Goal: Information Seeking & Learning: Learn about a topic

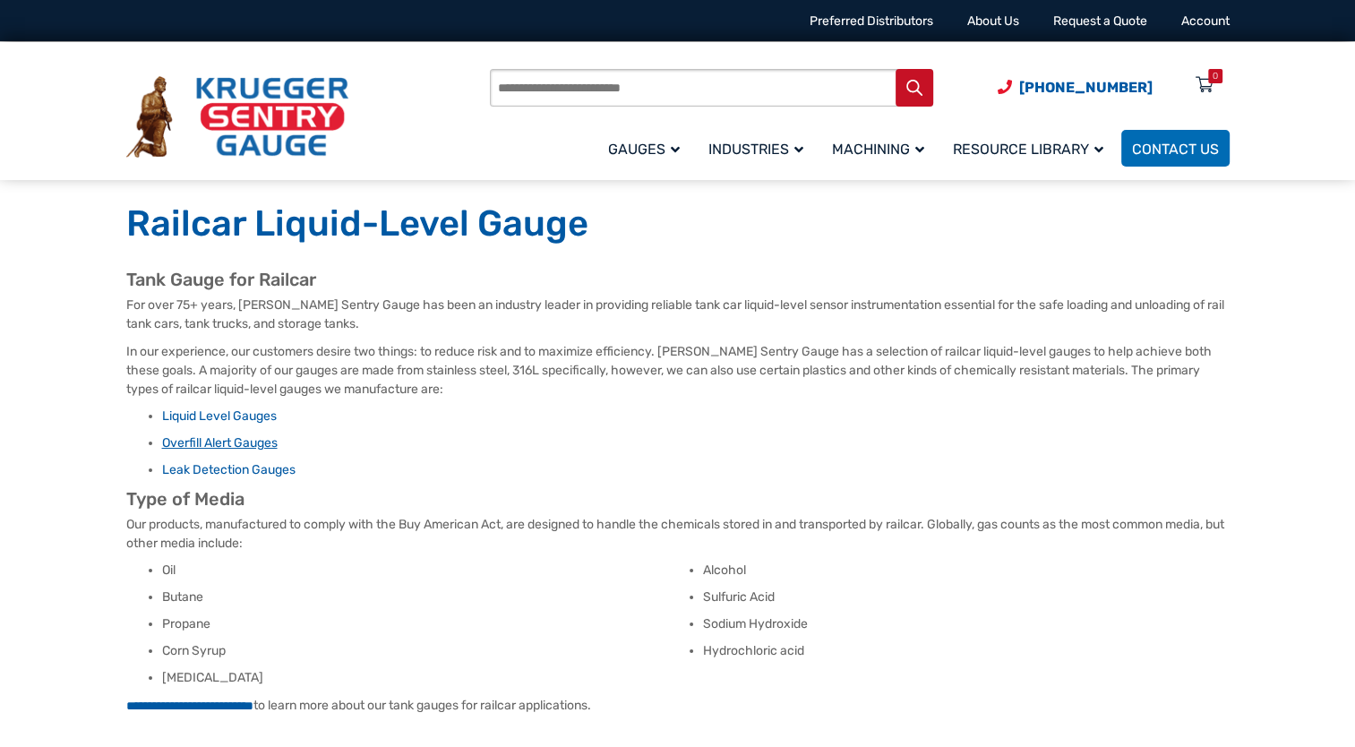
click at [220, 444] on link "Overfill Alert Gauges" at bounding box center [219, 442] width 115 height 15
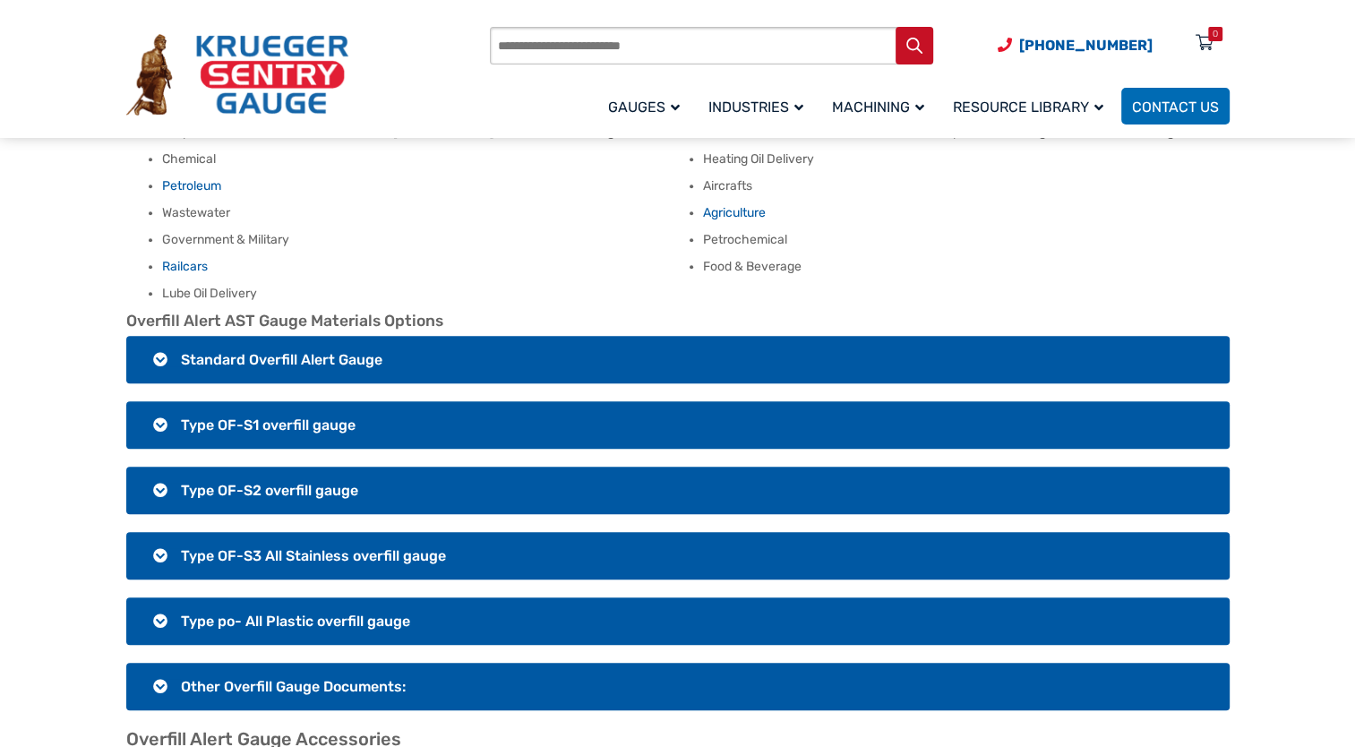
scroll to position [1211, 0]
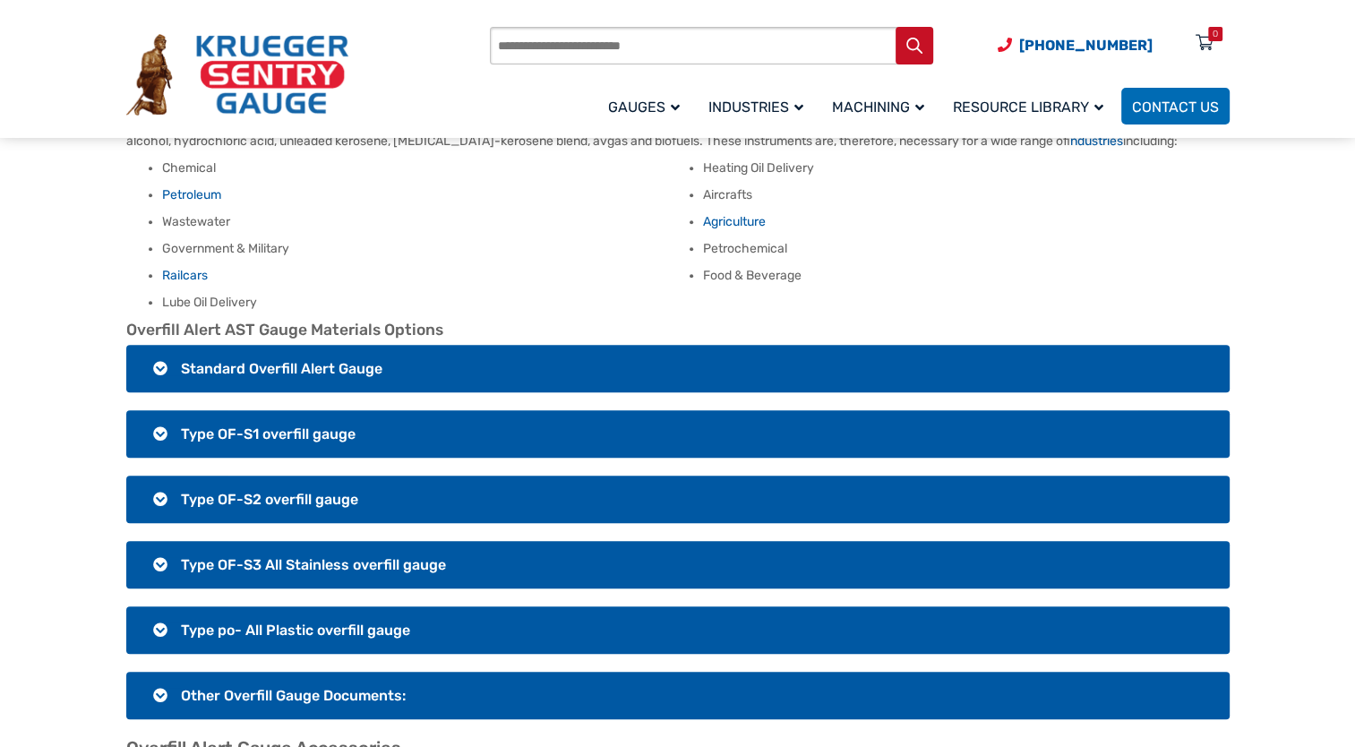
click at [211, 371] on h3 "Standard Overfill Alert Gauge" at bounding box center [677, 368] width 1103 height 47
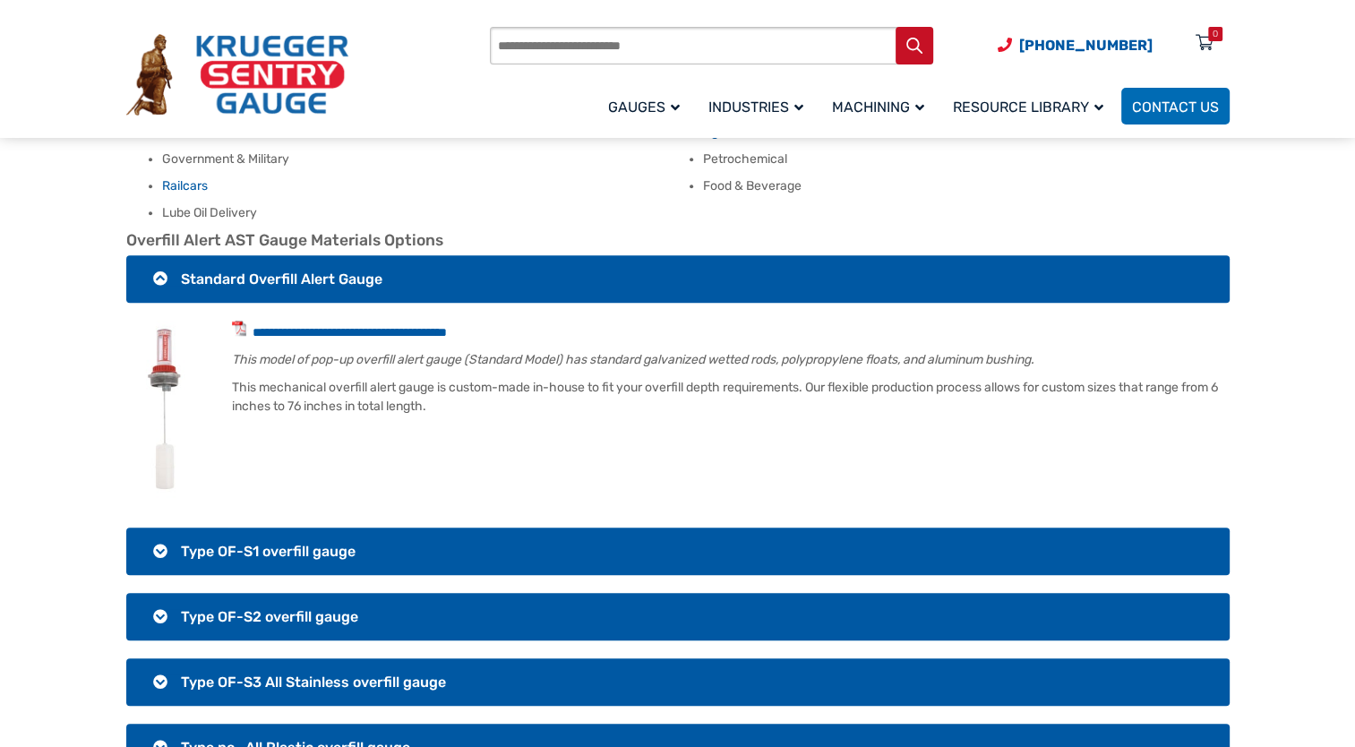
scroll to position [1302, 0]
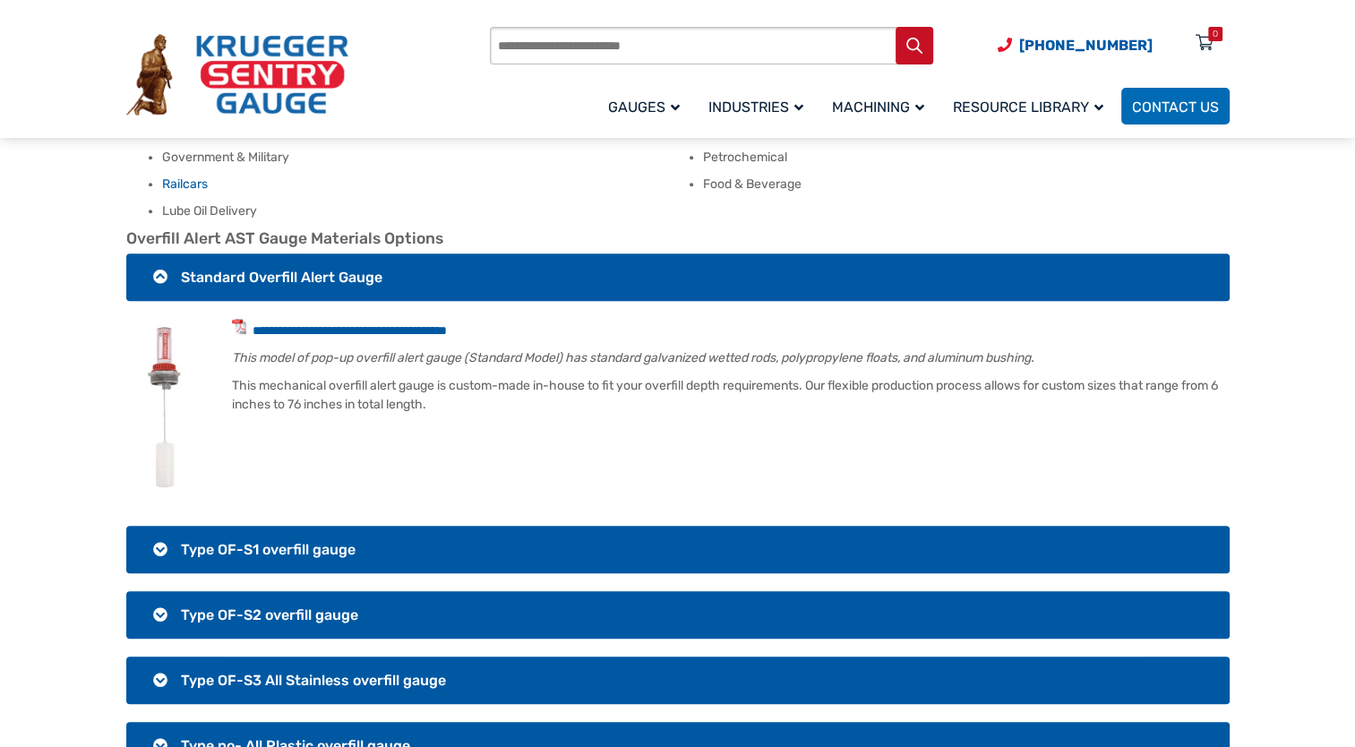
click at [239, 541] on span "Type OF-S1 overfill gauge" at bounding box center [268, 549] width 175 height 17
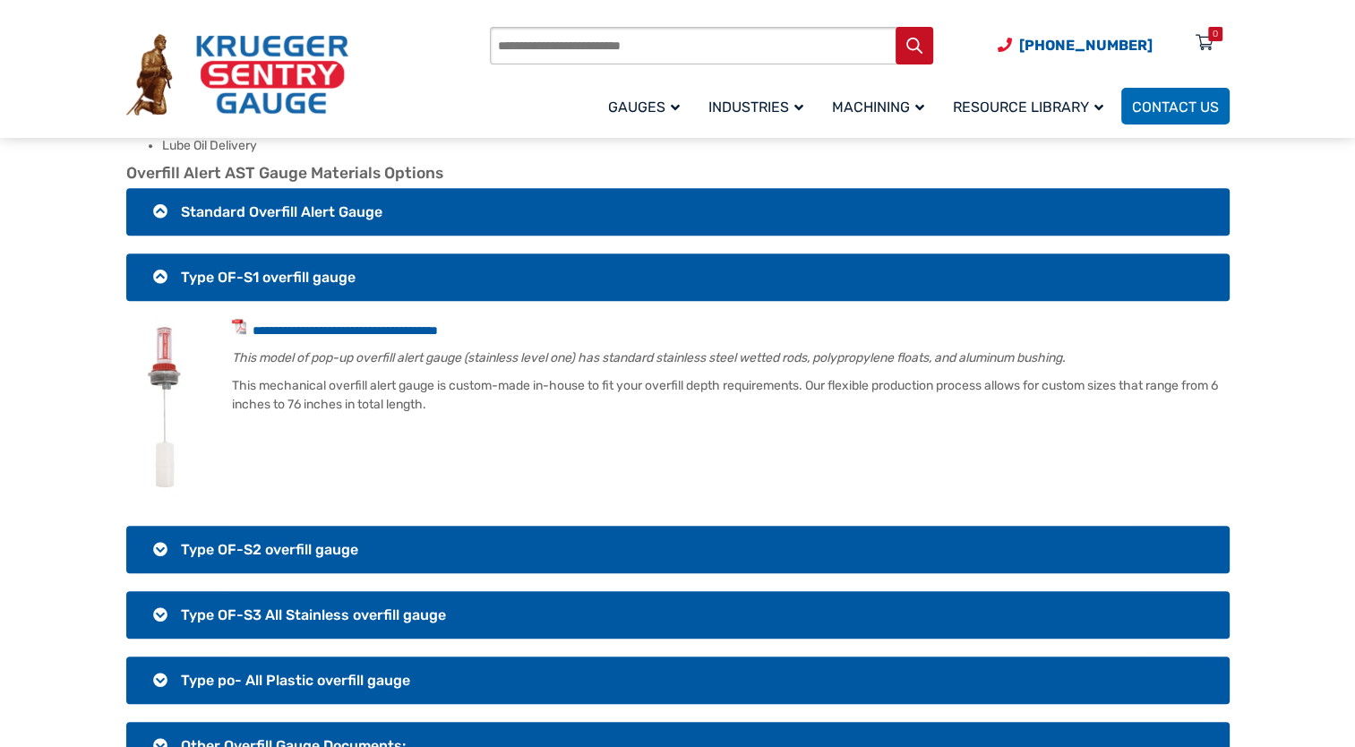
scroll to position [1366, 0]
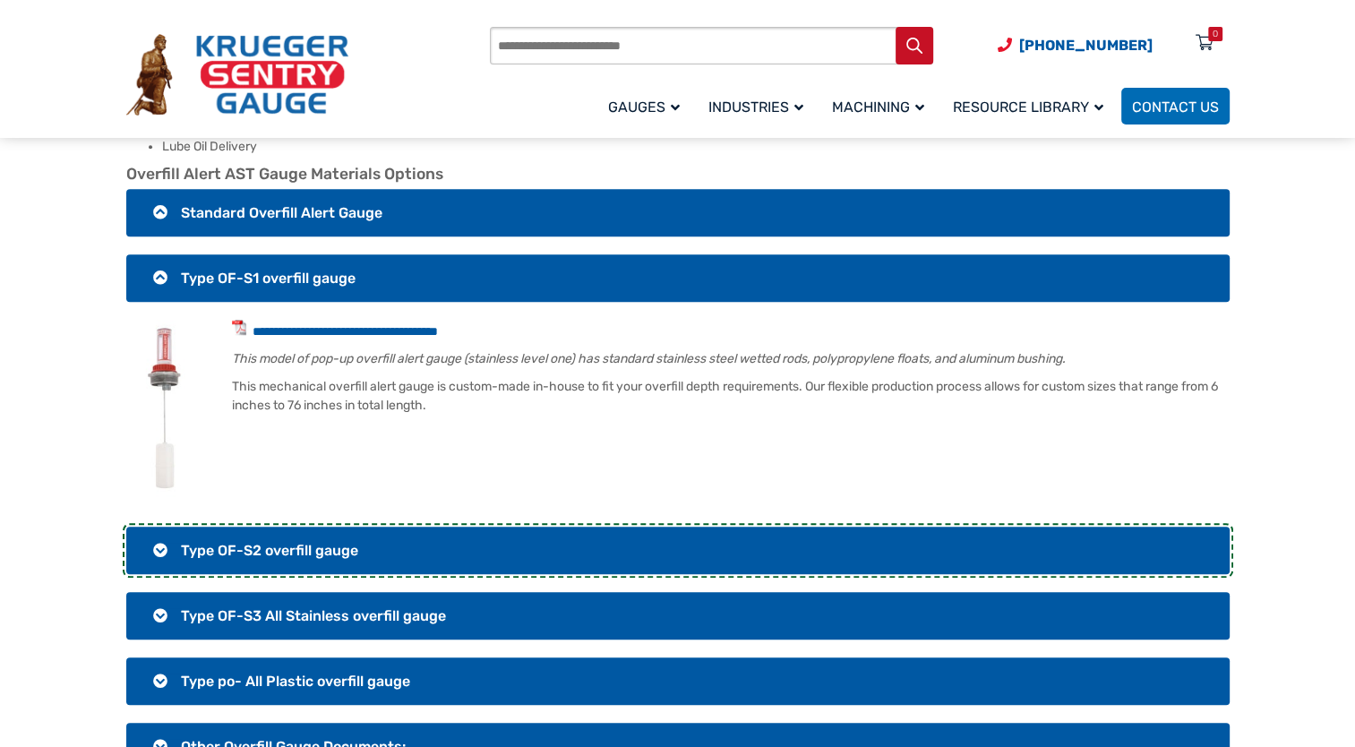
click at [239, 542] on span "Type OF-S2 overfill gauge" at bounding box center [269, 550] width 177 height 17
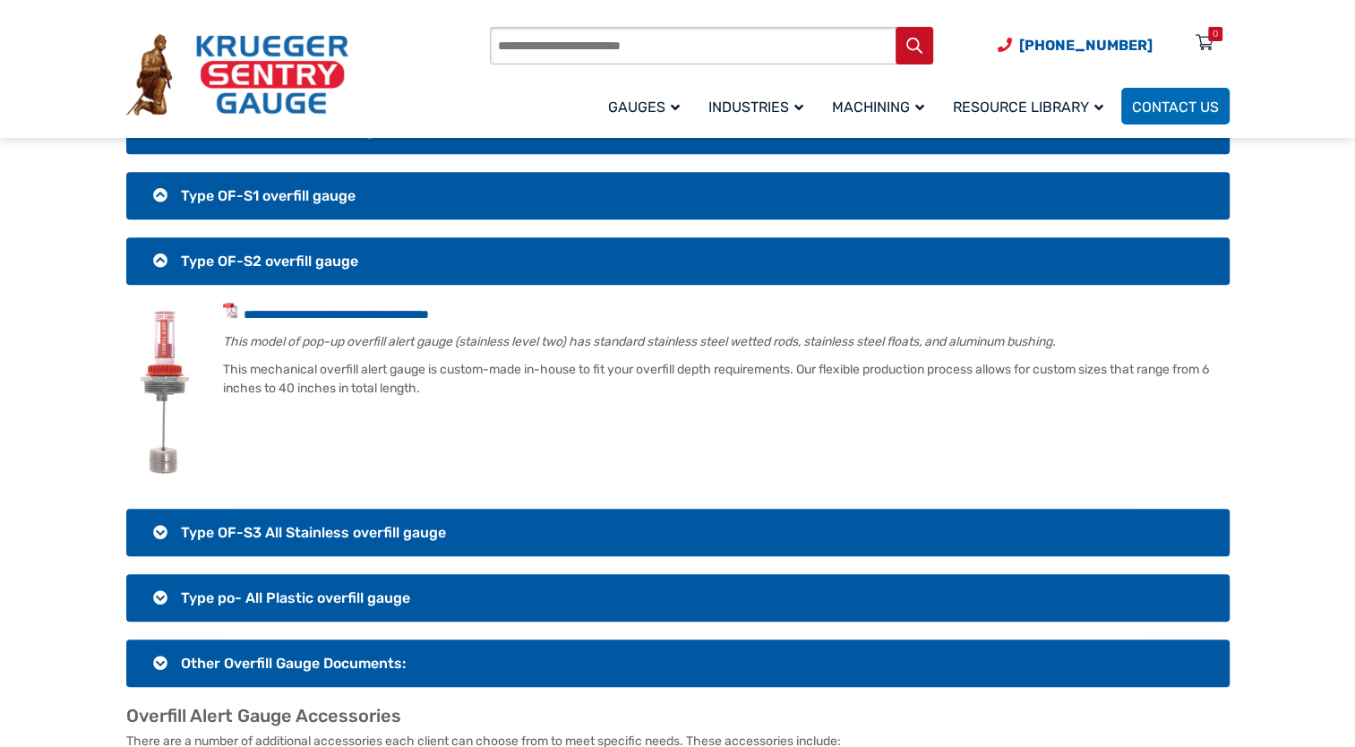
scroll to position [1450, 0]
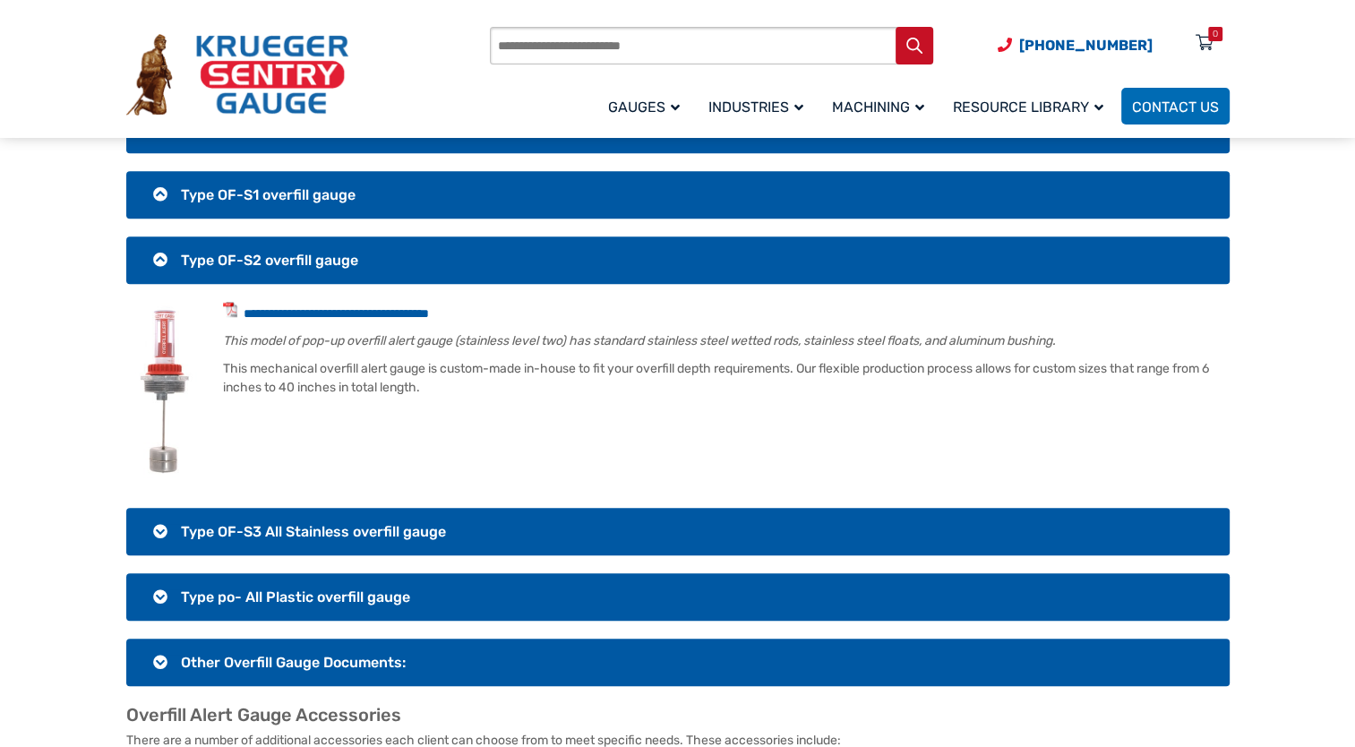
click at [236, 508] on h3 "Type OF-S3 All Stainless overfill gauge" at bounding box center [677, 531] width 1103 height 47
